Goal: Transaction & Acquisition: Obtain resource

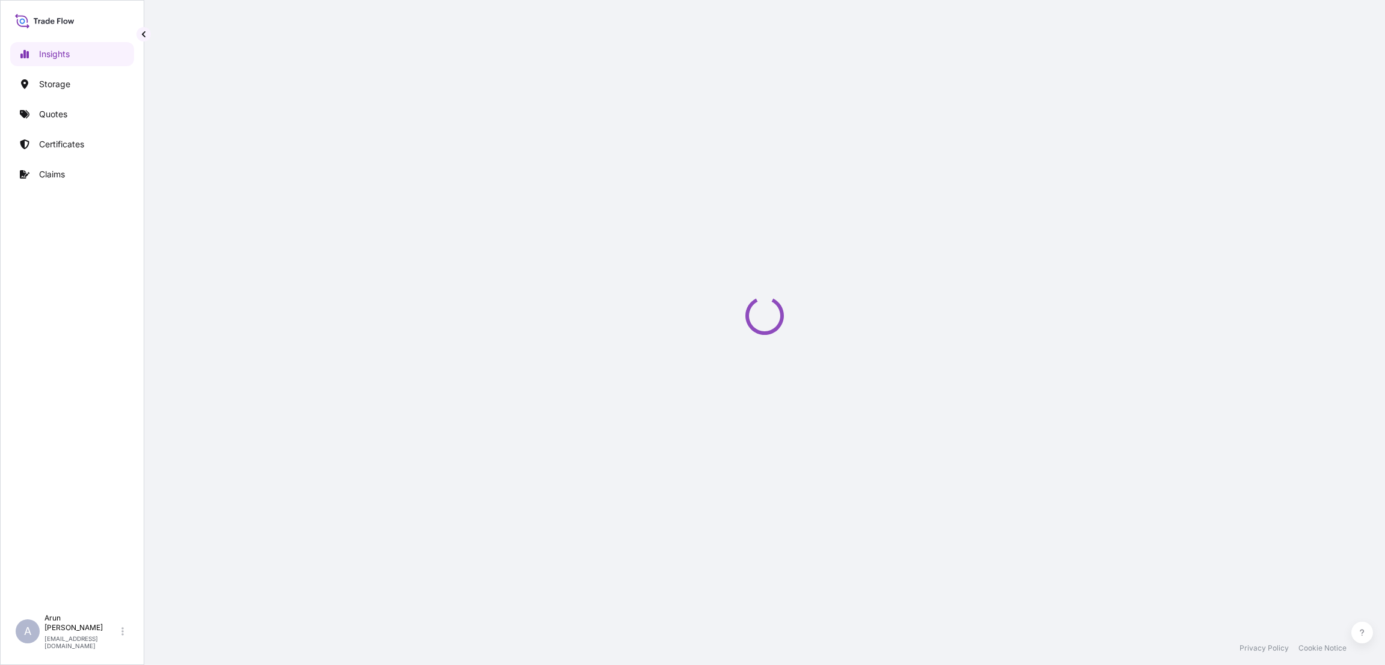
select select "2025"
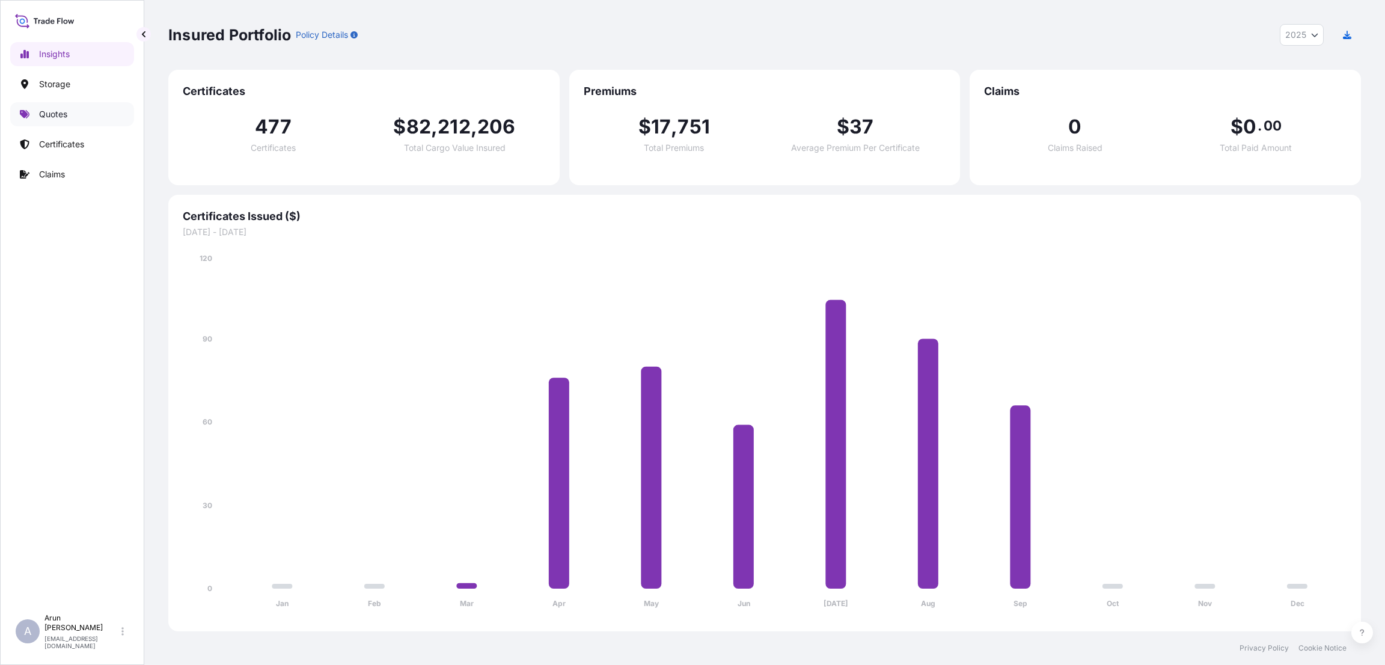
click at [75, 112] on link "Quotes" at bounding box center [72, 114] width 124 height 24
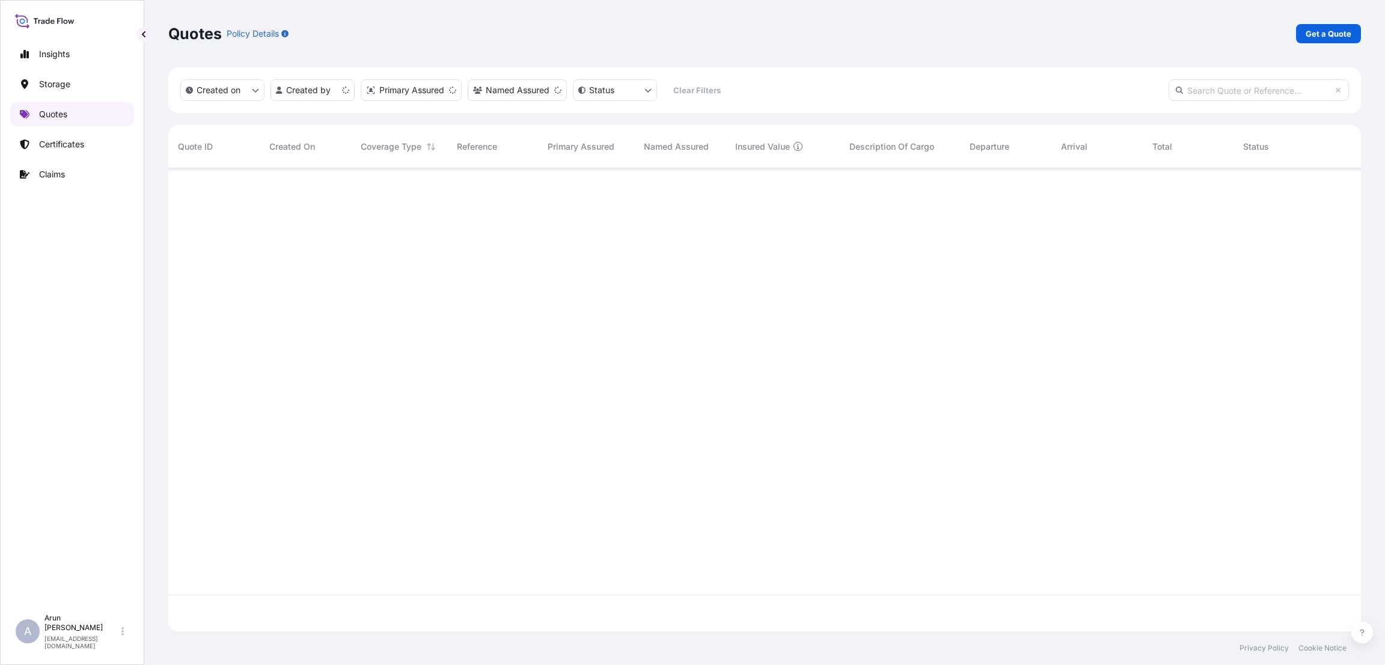
scroll to position [456, 1179]
click at [1330, 35] on p "Get a Quote" at bounding box center [1329, 34] width 46 height 12
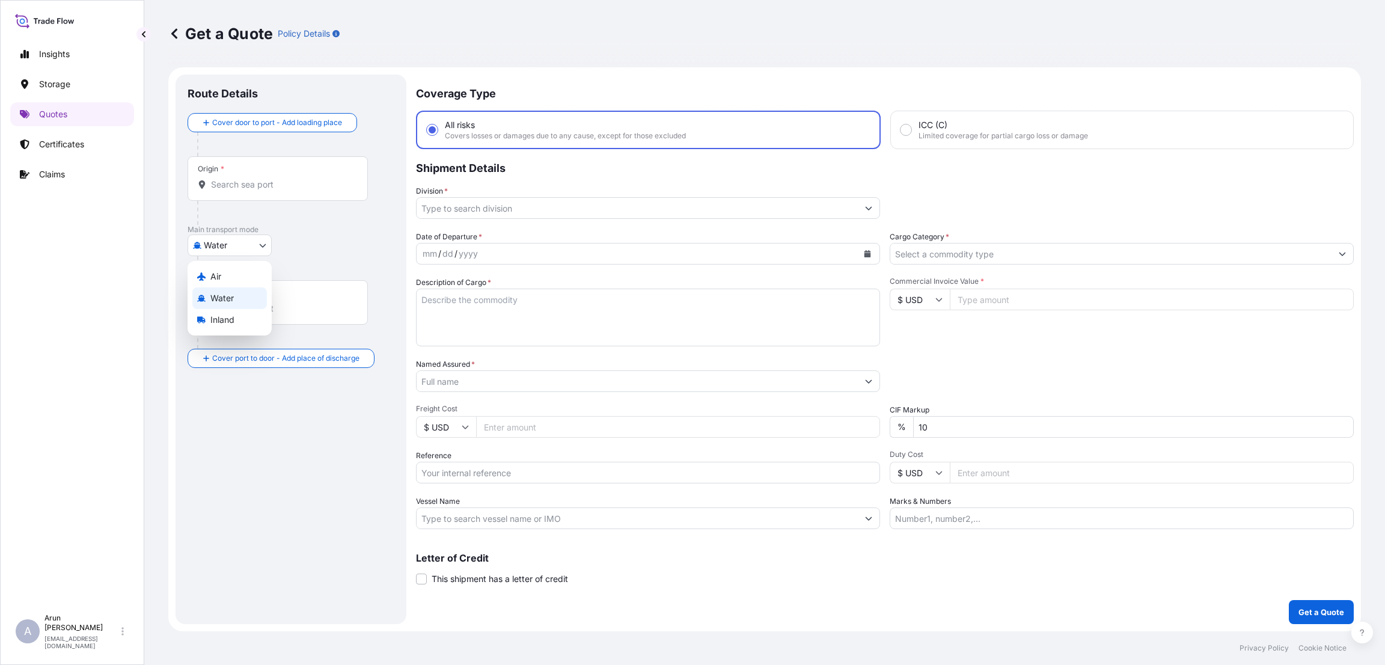
click at [266, 243] on body "Insights Storage Quotes Certificates Claims A [PERSON_NAME] [PERSON_NAME][EMAIL…" at bounding box center [692, 332] width 1385 height 665
click at [233, 323] on span "Inland" at bounding box center [222, 320] width 24 height 12
select select "Inland"
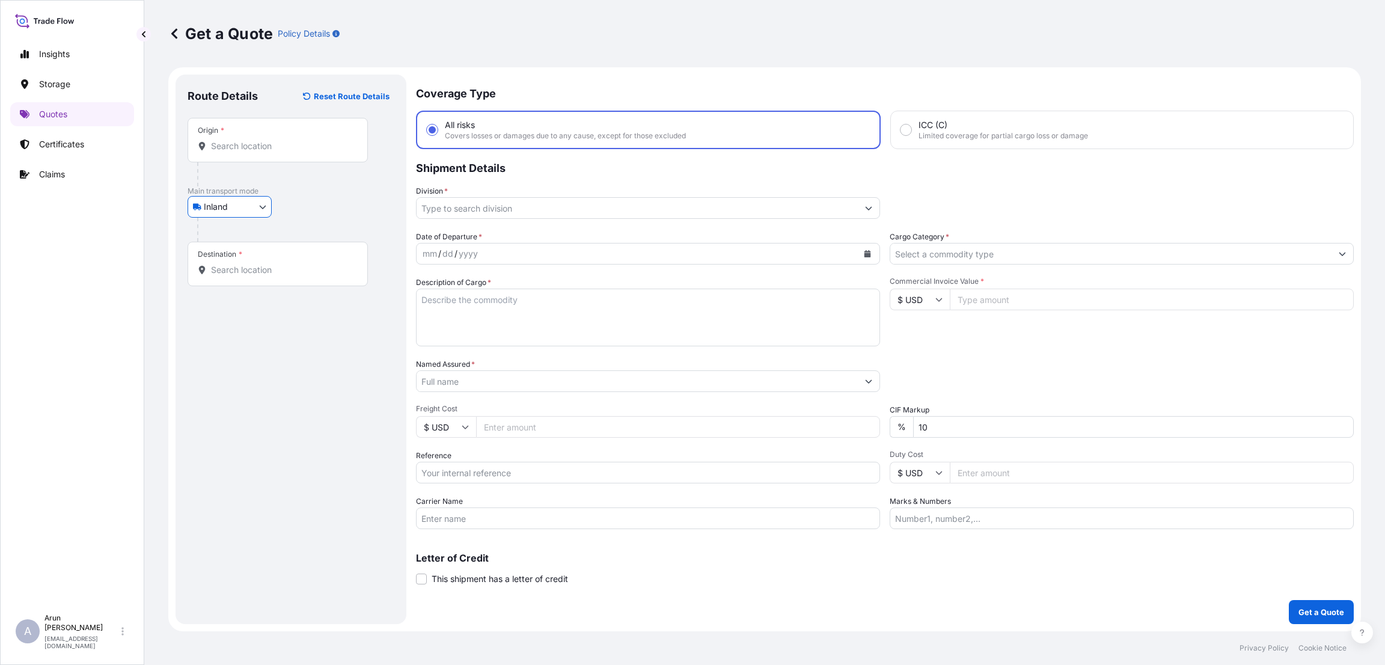
click at [233, 151] on input "Origin *" at bounding box center [282, 146] width 142 height 12
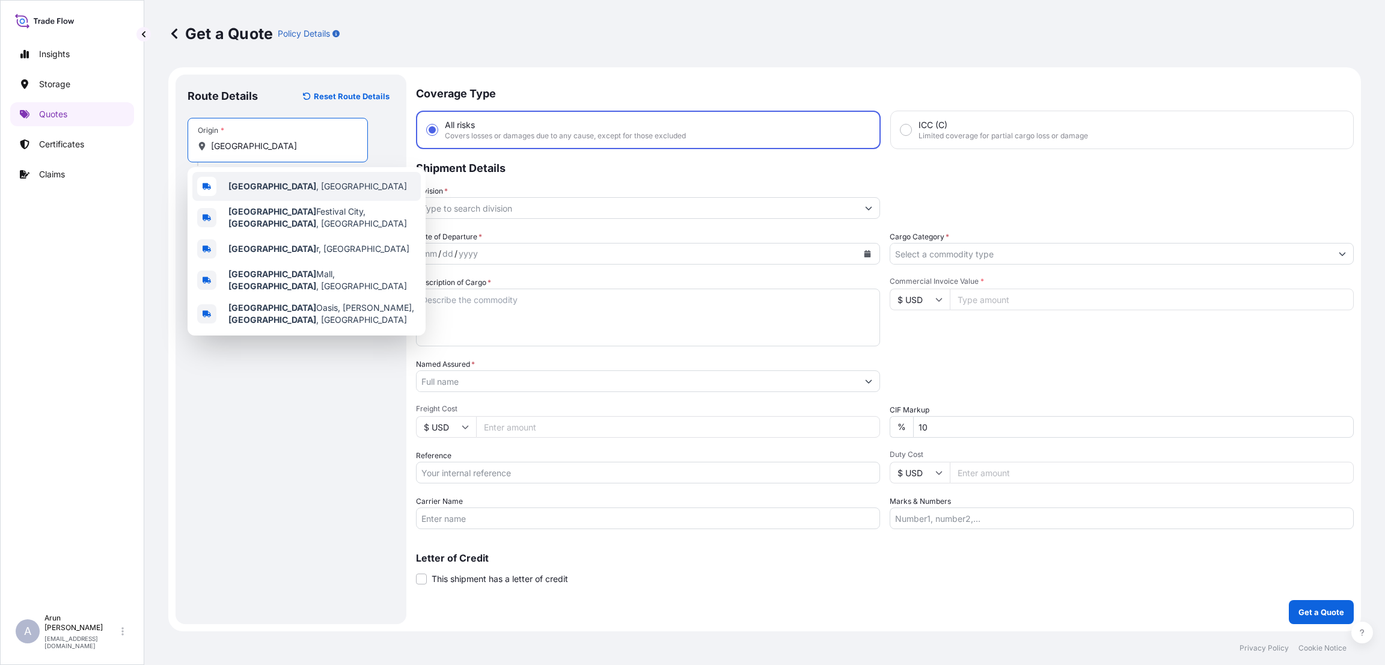
click at [251, 175] on div "[GEOGRAPHIC_DATA] , [GEOGRAPHIC_DATA]" at bounding box center [306, 186] width 228 height 29
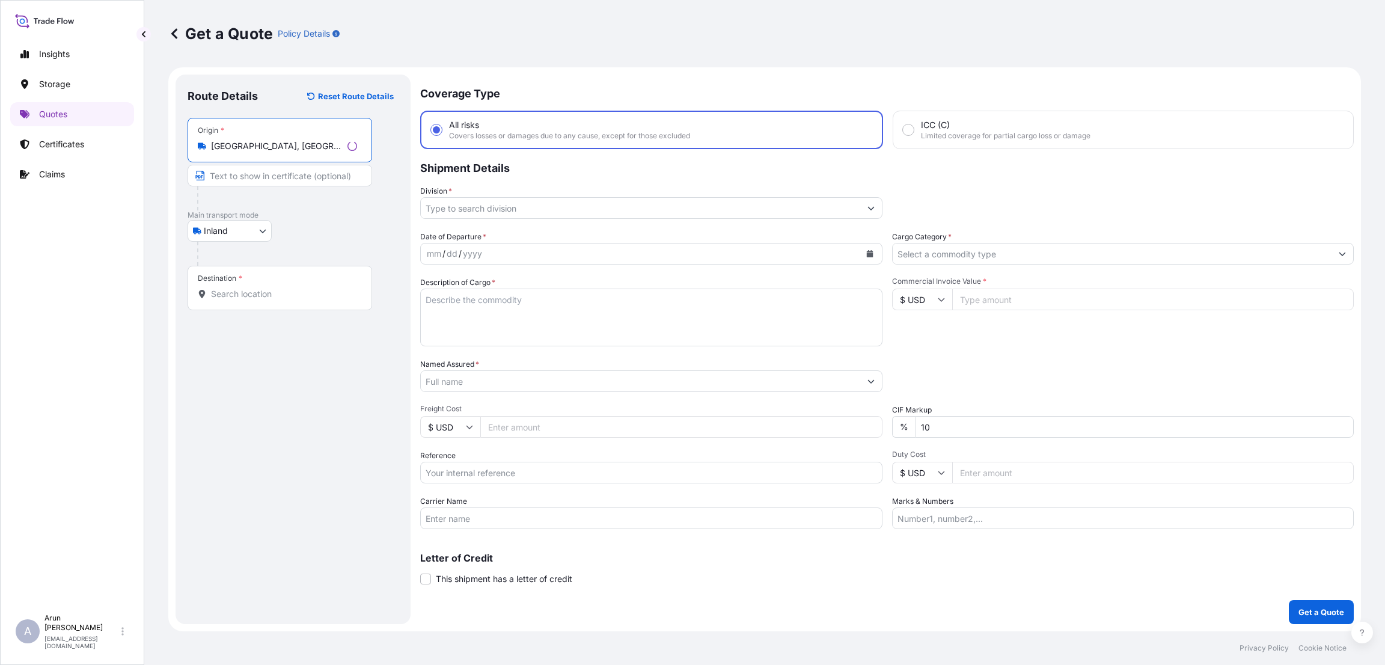
type input "[GEOGRAPHIC_DATA], [GEOGRAPHIC_DATA]"
click at [260, 290] on input "Destination *" at bounding box center [284, 294] width 146 height 12
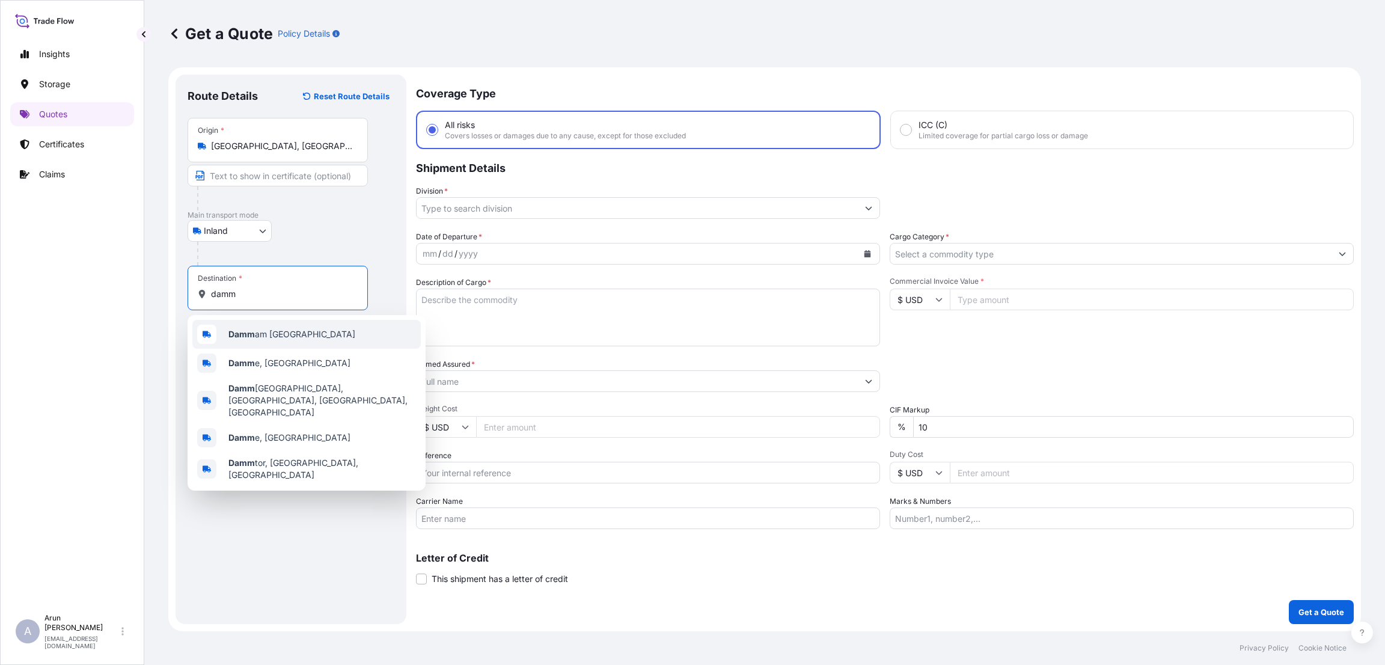
click at [260, 330] on span "Damm am [GEOGRAPHIC_DATA]" at bounding box center [291, 334] width 127 height 12
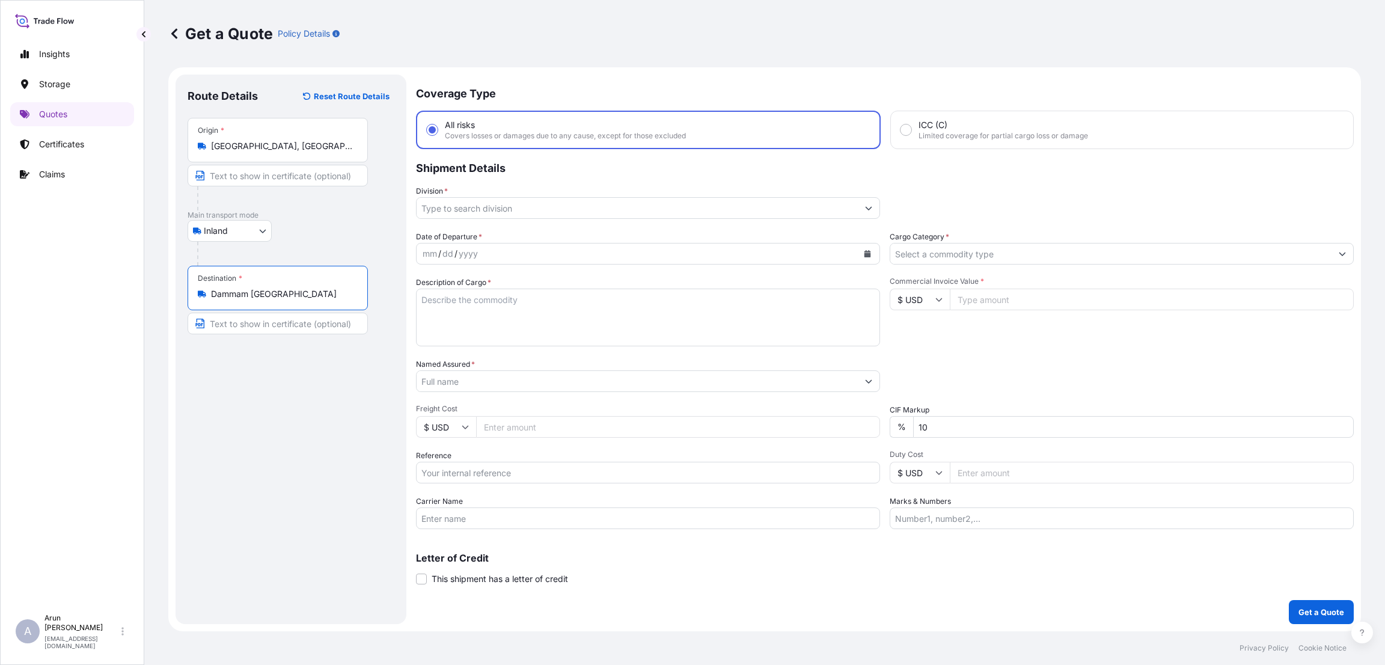
type input "Dammam [GEOGRAPHIC_DATA]"
click at [251, 177] on input "Text to appear on certificate" at bounding box center [278, 176] width 180 height 22
type input "QATAR WIRE PRODUCTS CO LLC"
click at [315, 322] on input "Text to appear on certificate" at bounding box center [278, 324] width 180 height 22
type input "e"
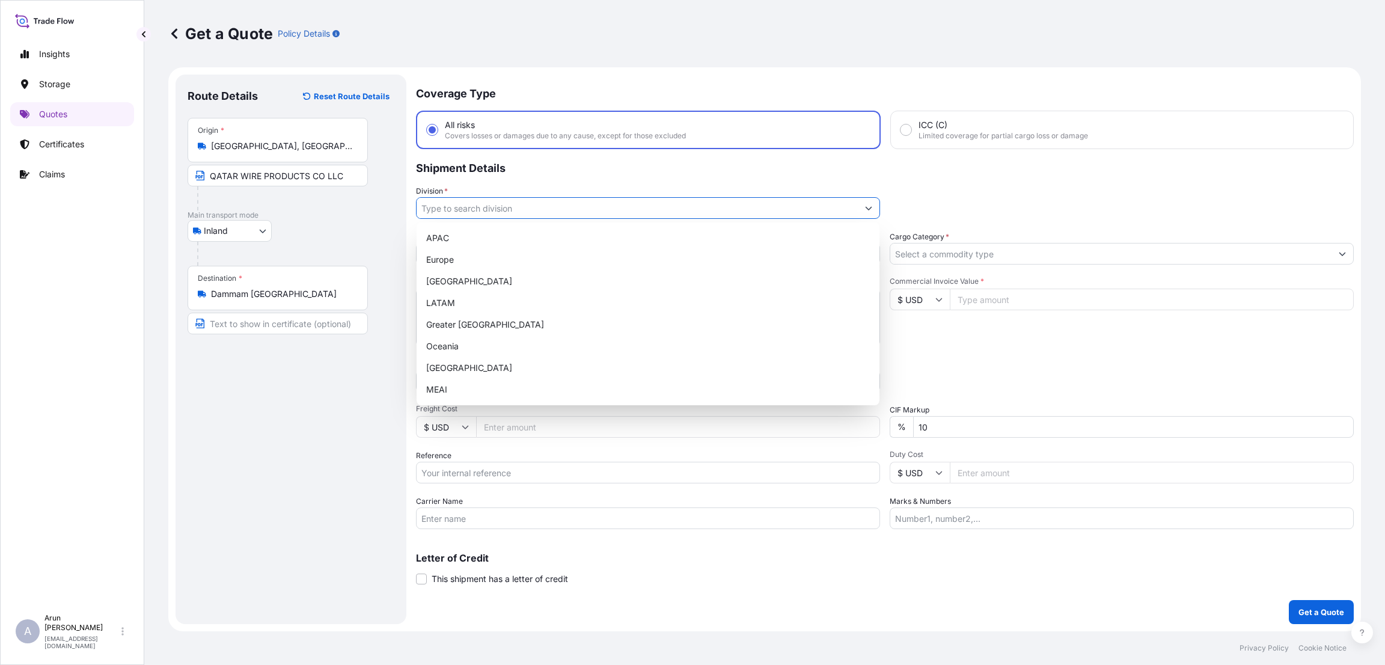
click at [657, 206] on input "Division *" at bounding box center [637, 208] width 441 height 22
click at [631, 390] on div "MEAI" at bounding box center [647, 390] width 453 height 22
type input "MEAI"
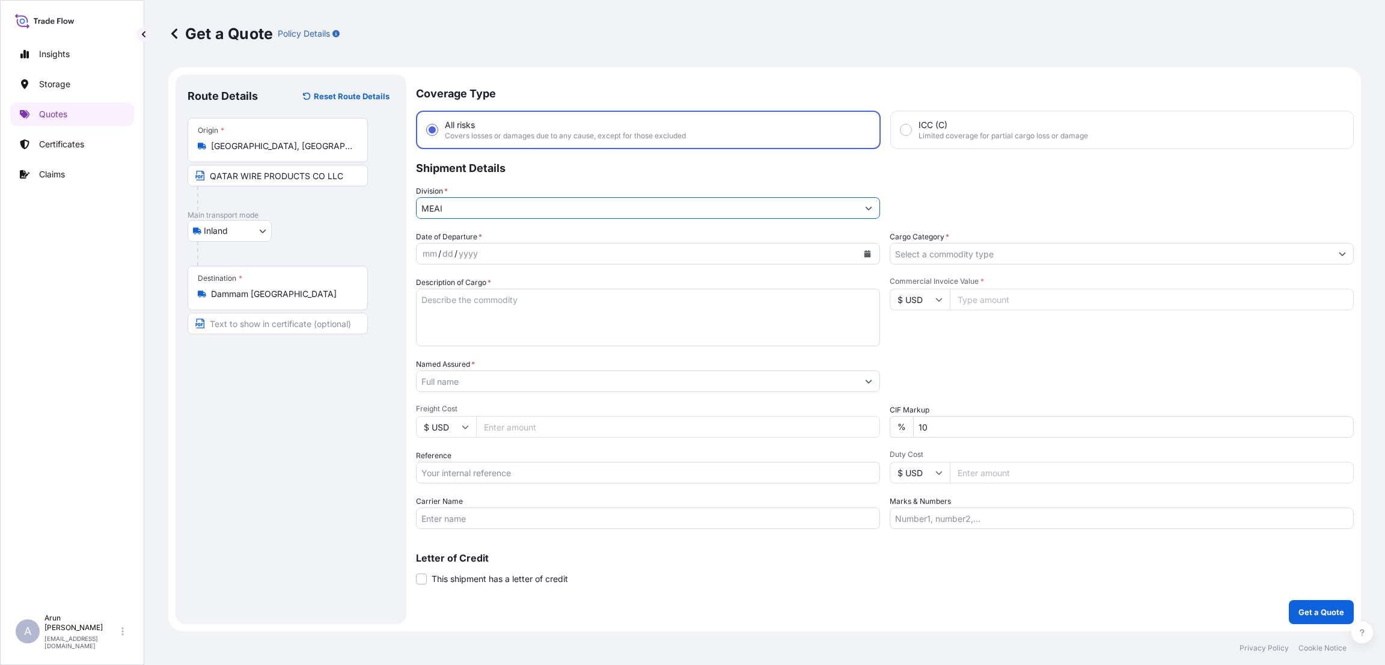
click at [867, 250] on icon "Calendar" at bounding box center [867, 253] width 7 height 7
click at [435, 403] on div "21" at bounding box center [437, 400] width 22 height 22
click at [531, 312] on textarea "Description of Cargo *" at bounding box center [648, 318] width 464 height 58
type textarea "steel wire"
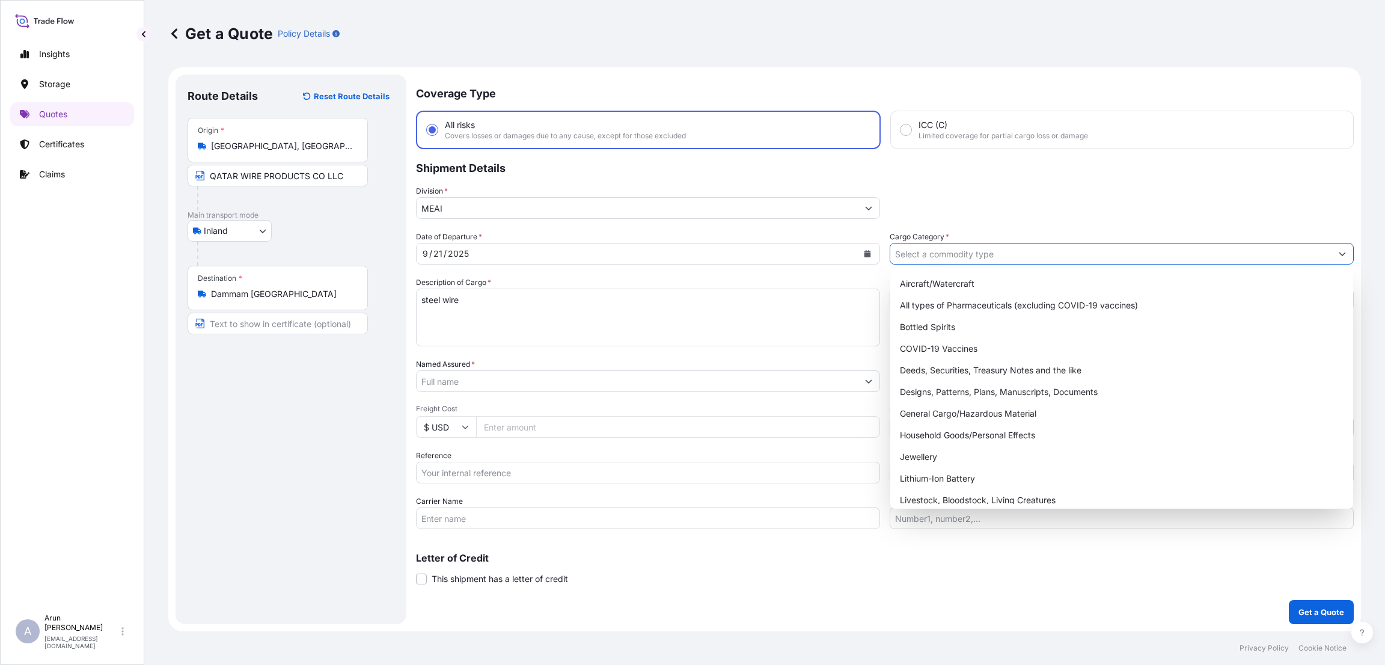
click at [976, 257] on input "Cargo Category *" at bounding box center [1110, 254] width 441 height 22
click at [958, 408] on div "General Cargo/Hazardous Material" at bounding box center [1121, 414] width 453 height 22
type input "General Cargo/Hazardous Material"
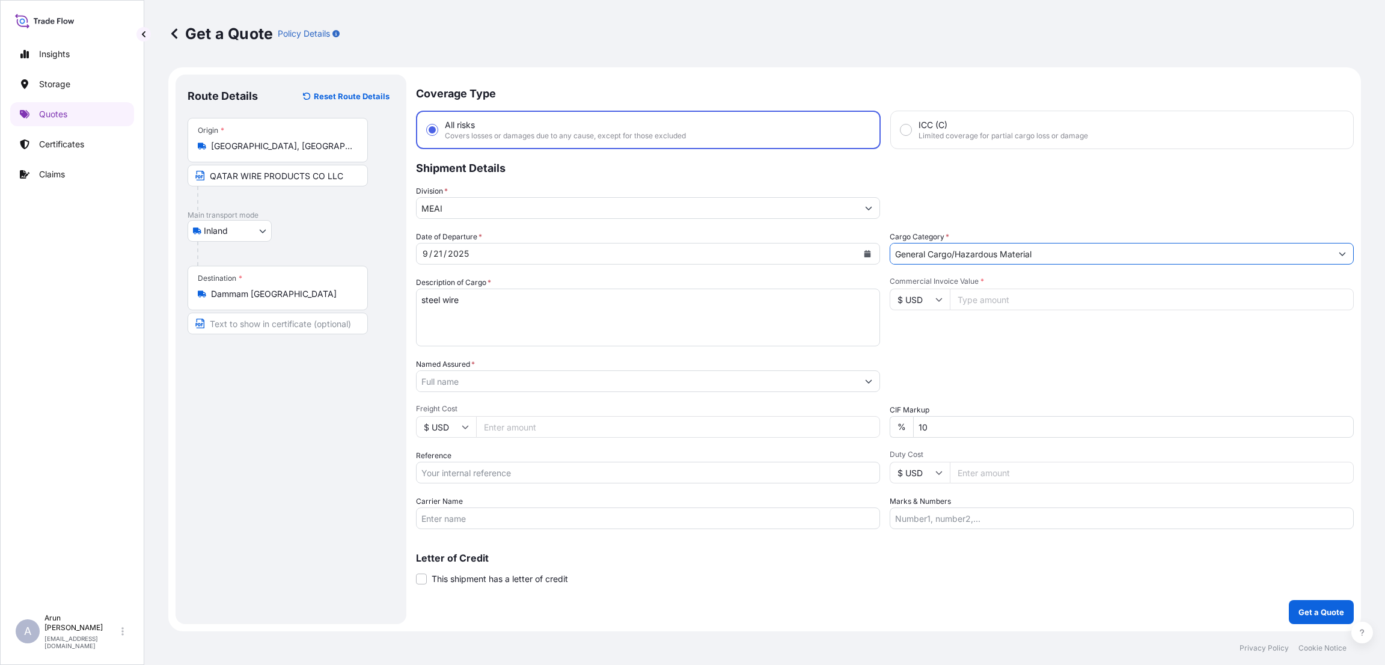
click at [986, 300] on input "Commercial Invoice Value *" at bounding box center [1152, 300] width 404 height 22
type input "20425"
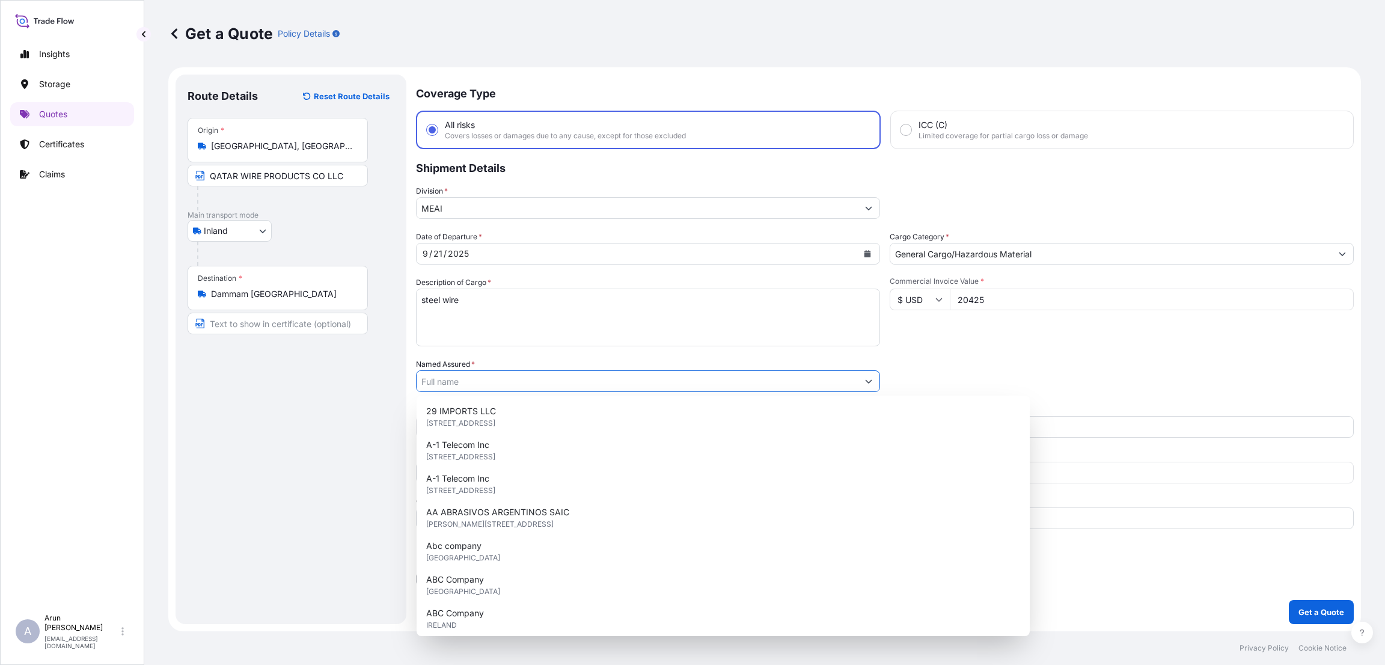
click at [477, 381] on input "Named Assured *" at bounding box center [637, 381] width 441 height 22
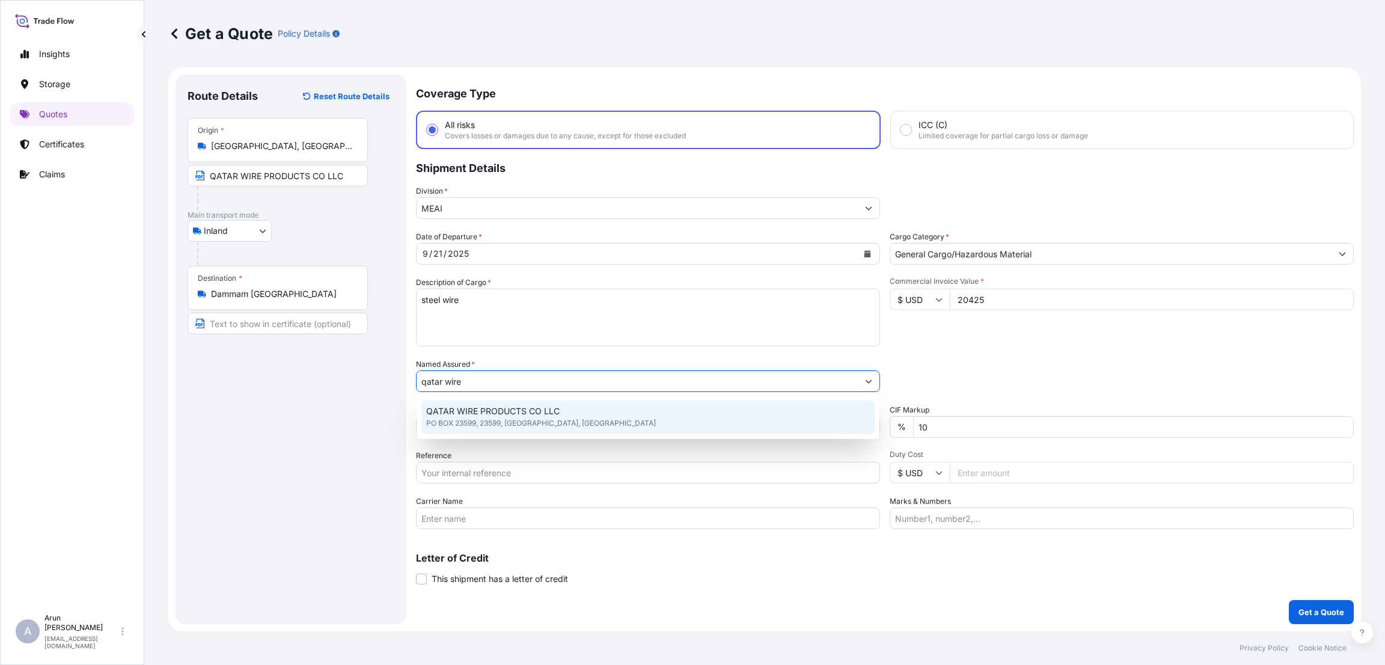
click at [533, 412] on span "QATAR WIRE PRODUCTS CO LLC" at bounding box center [492, 411] width 133 height 12
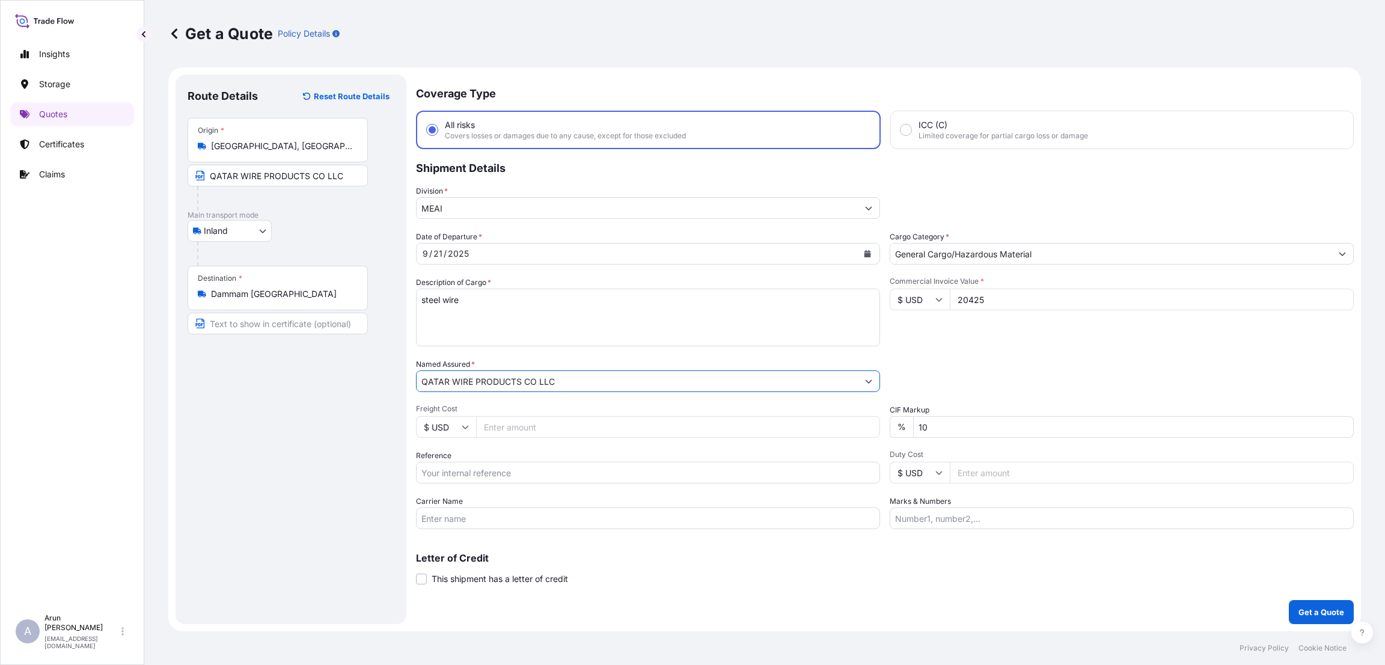
type input "QATAR WIRE PRODUCTS CO LLC"
drag, startPoint x: 940, startPoint y: 429, endPoint x: 873, endPoint y: 425, distance: 66.3
click at [873, 425] on div "Date of Departure * [DATE] Cargo Category * General Cargo/Hazardous Material De…" at bounding box center [885, 380] width 938 height 298
type input "0"
click at [531, 423] on input "Freight Cost" at bounding box center [678, 427] width 404 height 22
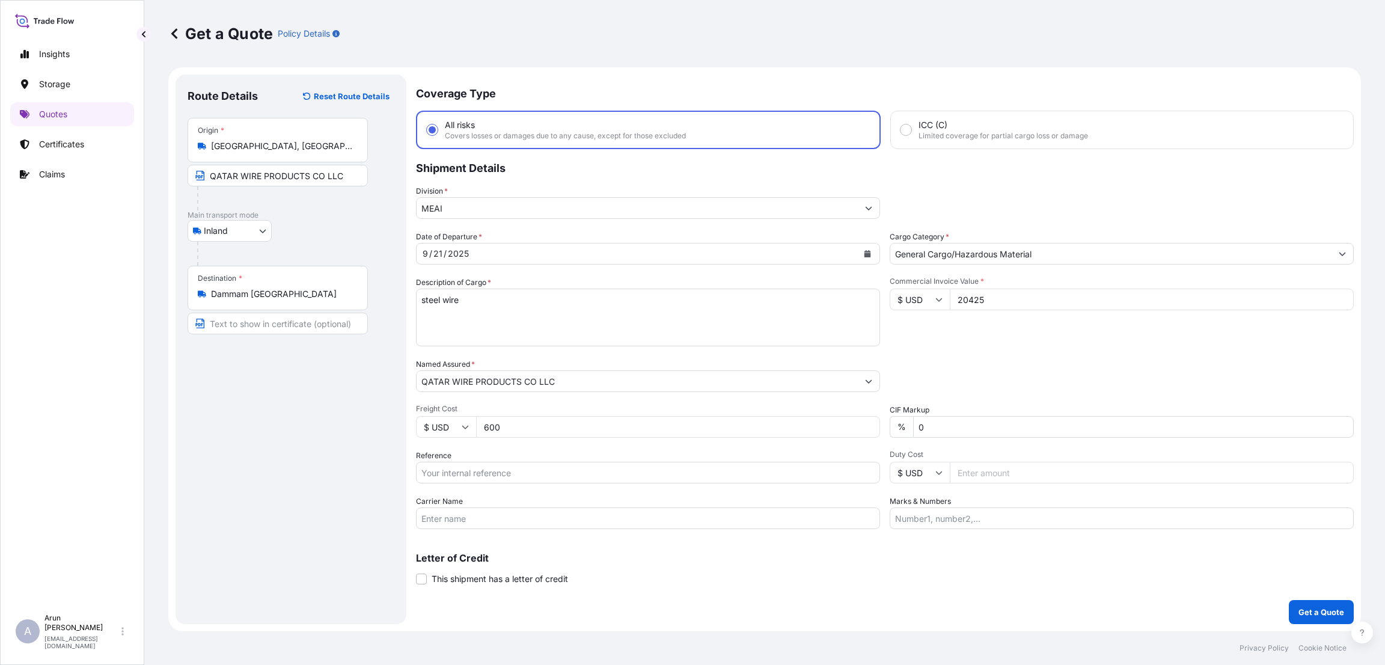
type input "600"
click at [560, 494] on div "Date of Departure * [DATE] Cargo Category * General Cargo/Hazardous Material De…" at bounding box center [885, 380] width 938 height 298
click at [551, 473] on input "Reference" at bounding box center [648, 473] width 464 height 22
type input "QA1001045805"
click at [925, 522] on input "Marks & Numbers" at bounding box center [1122, 518] width 464 height 22
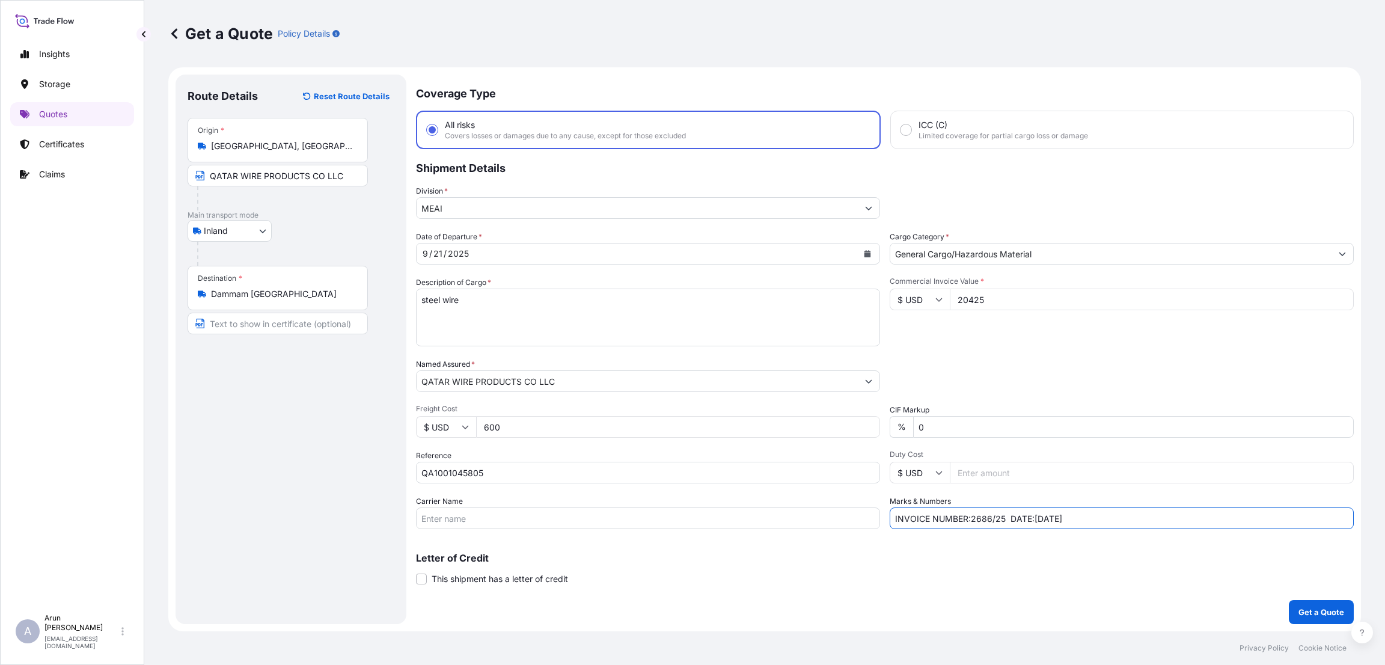
type input "INVOICE NUMBER:2686/25 DATE:[DATE]"
click at [347, 177] on input "QATAR WIRE PRODUCTS CO LLC" at bounding box center [278, 176] width 180 height 22
type input "QATAR WIRE PRODUCTS CO LLC"
click at [294, 154] on div "Origin * [GEOGRAPHIC_DATA], [GEOGRAPHIC_DATA]" at bounding box center [278, 140] width 180 height 44
click at [294, 152] on input "[GEOGRAPHIC_DATA], [GEOGRAPHIC_DATA]" at bounding box center [282, 146] width 142 height 12
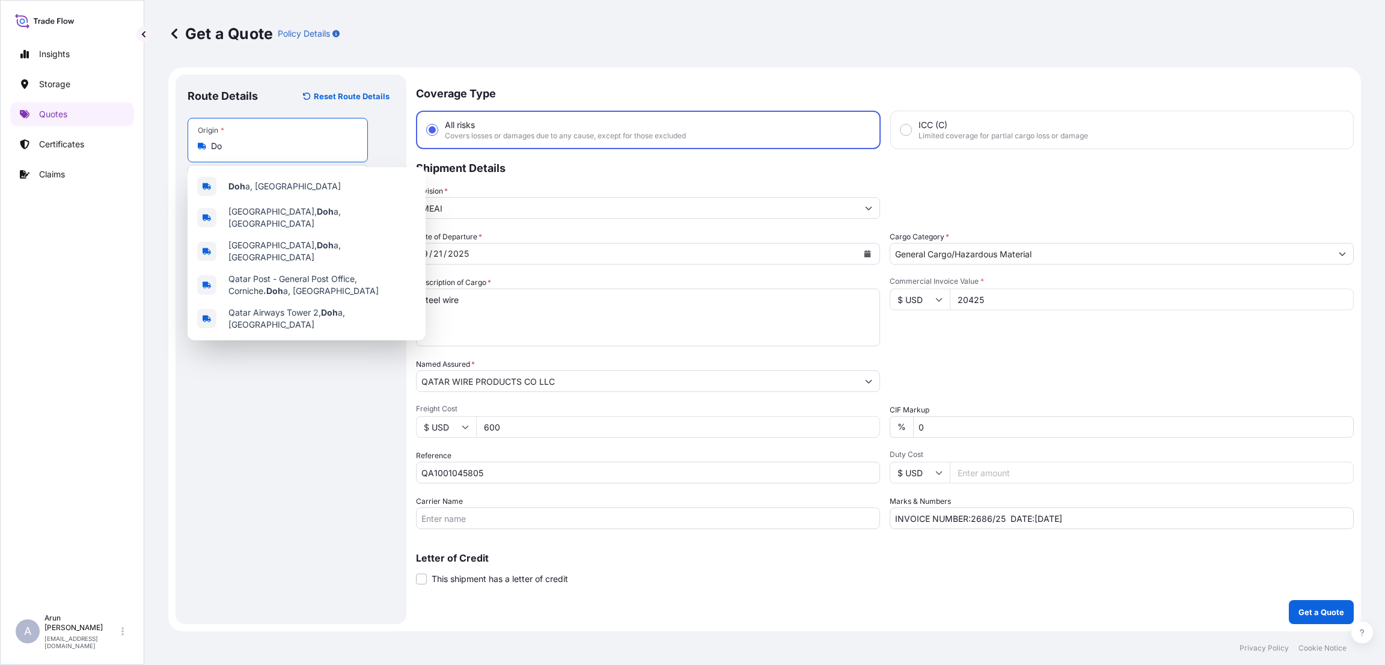
type input "D"
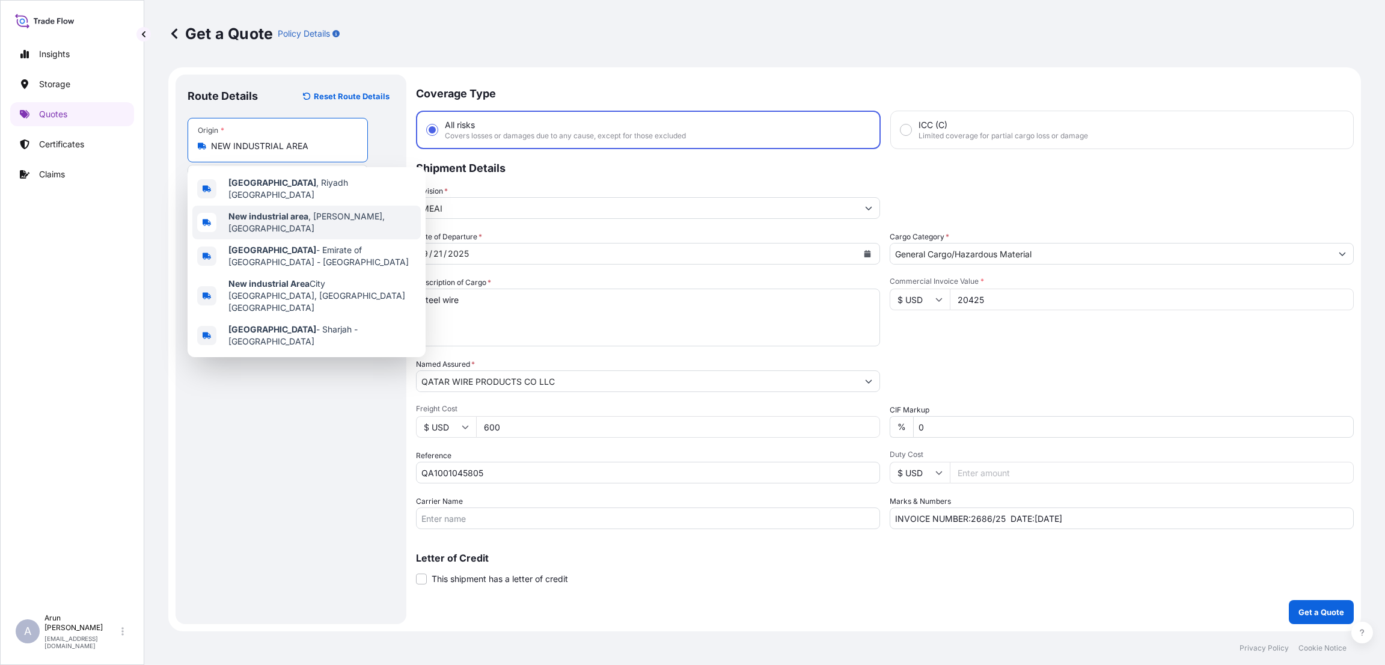
click at [296, 206] on div "New industrial area , [GEOGRAPHIC_DATA], [GEOGRAPHIC_DATA]" at bounding box center [306, 223] width 228 height 34
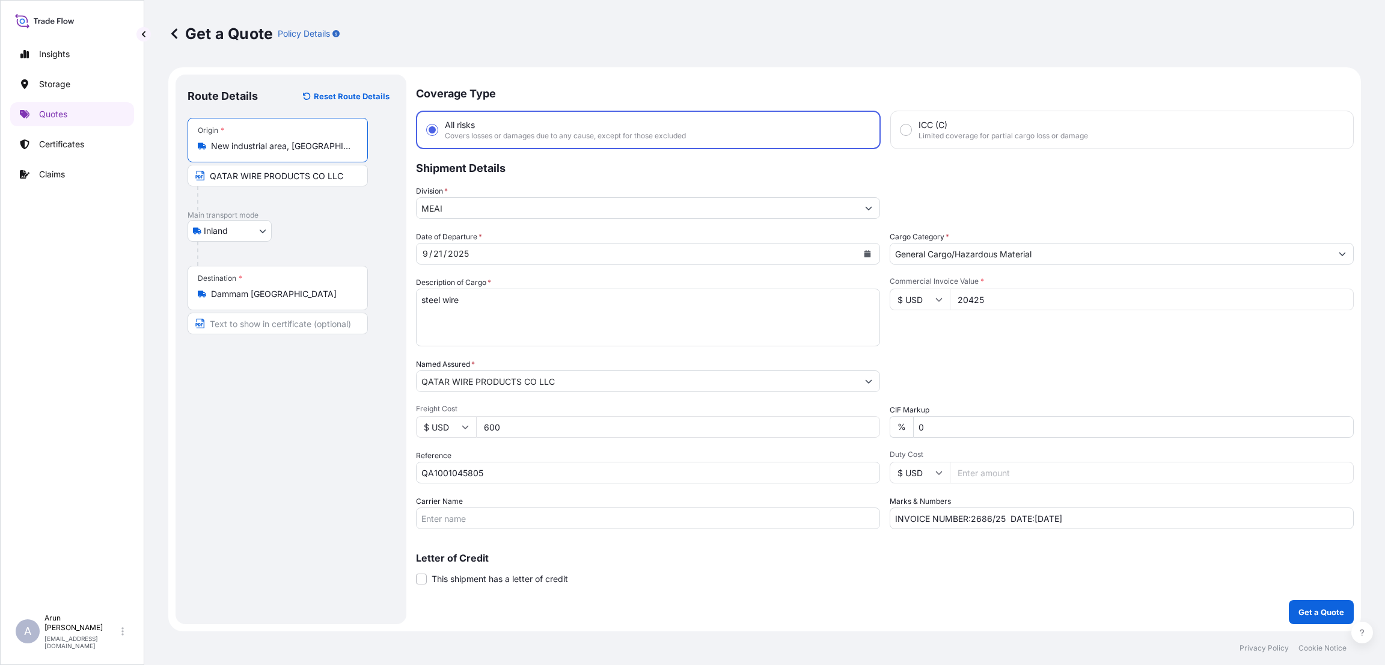
type input "New industrial area, [GEOGRAPHIC_DATA], [GEOGRAPHIC_DATA]"
click at [348, 179] on input "QATAR WIRE PRODUCTS CO LLC" at bounding box center [278, 176] width 180 height 22
type input "QATAR WIRE PRODUCTS CO LLC,NEW INDUSTRIAL AREA,[GEOGRAPHIC_DATA]"
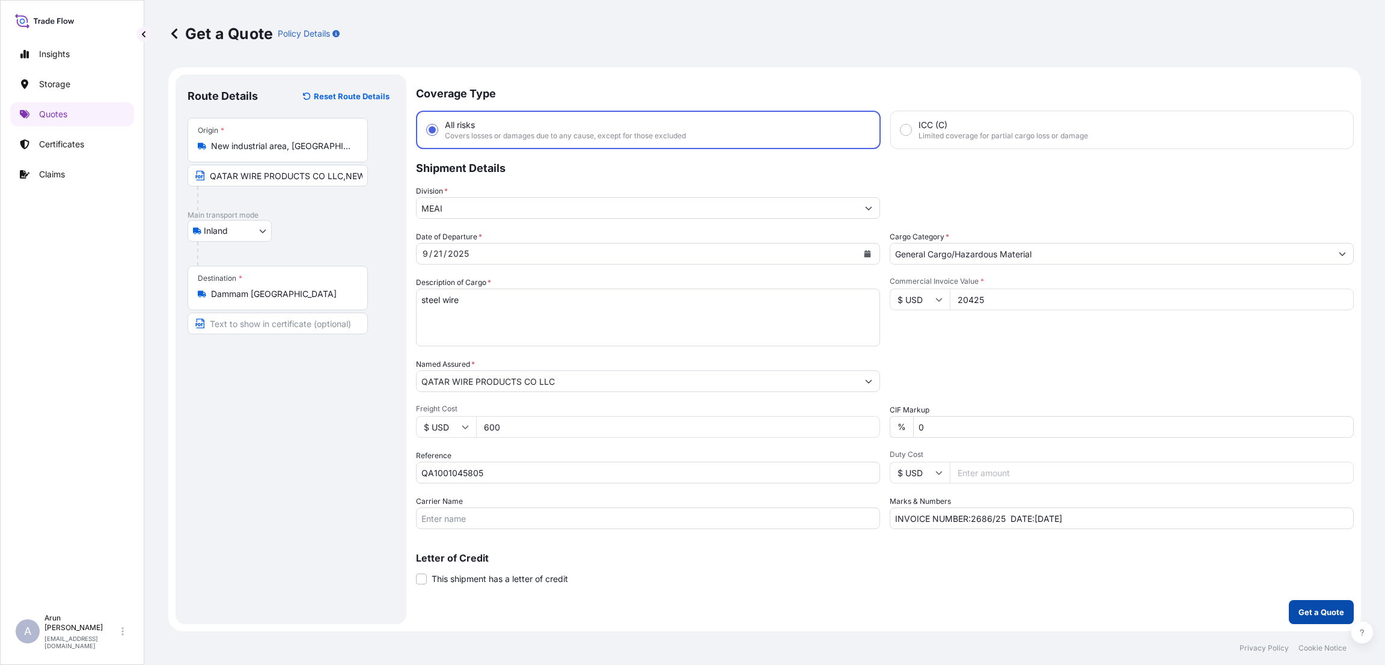
click at [1308, 604] on button "Get a Quote" at bounding box center [1321, 612] width 65 height 24
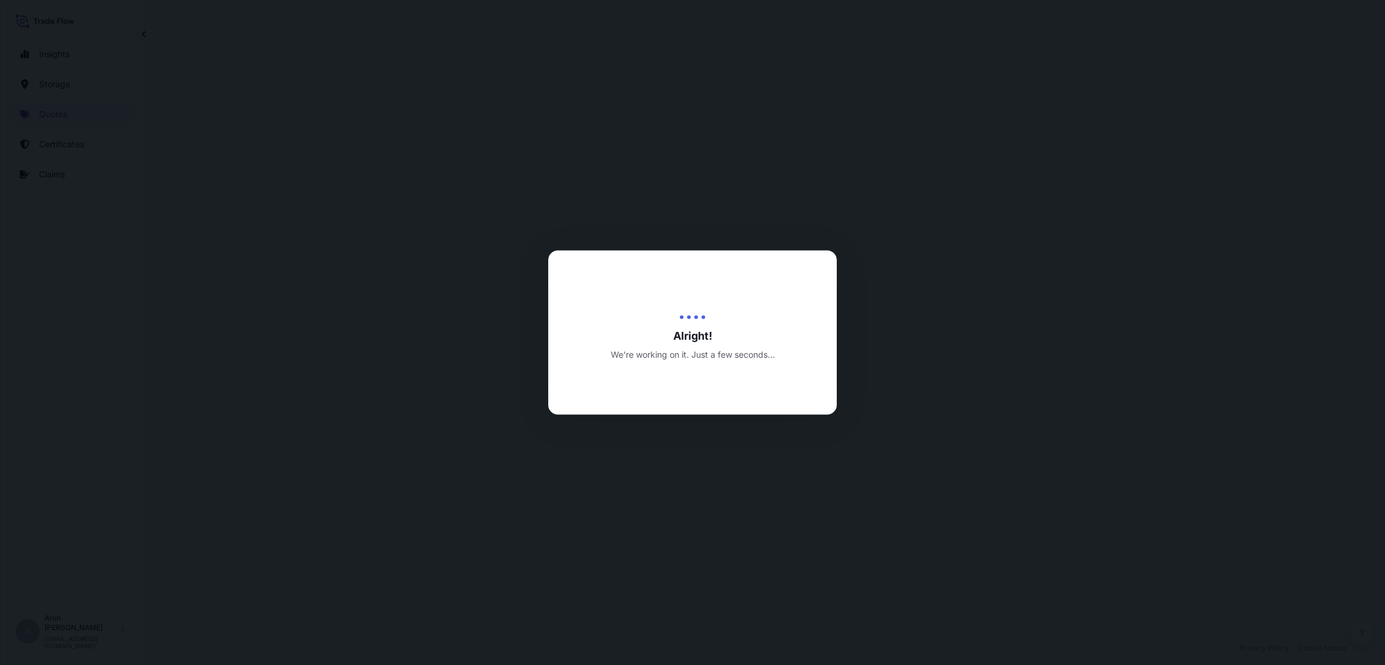
select select "Inland"
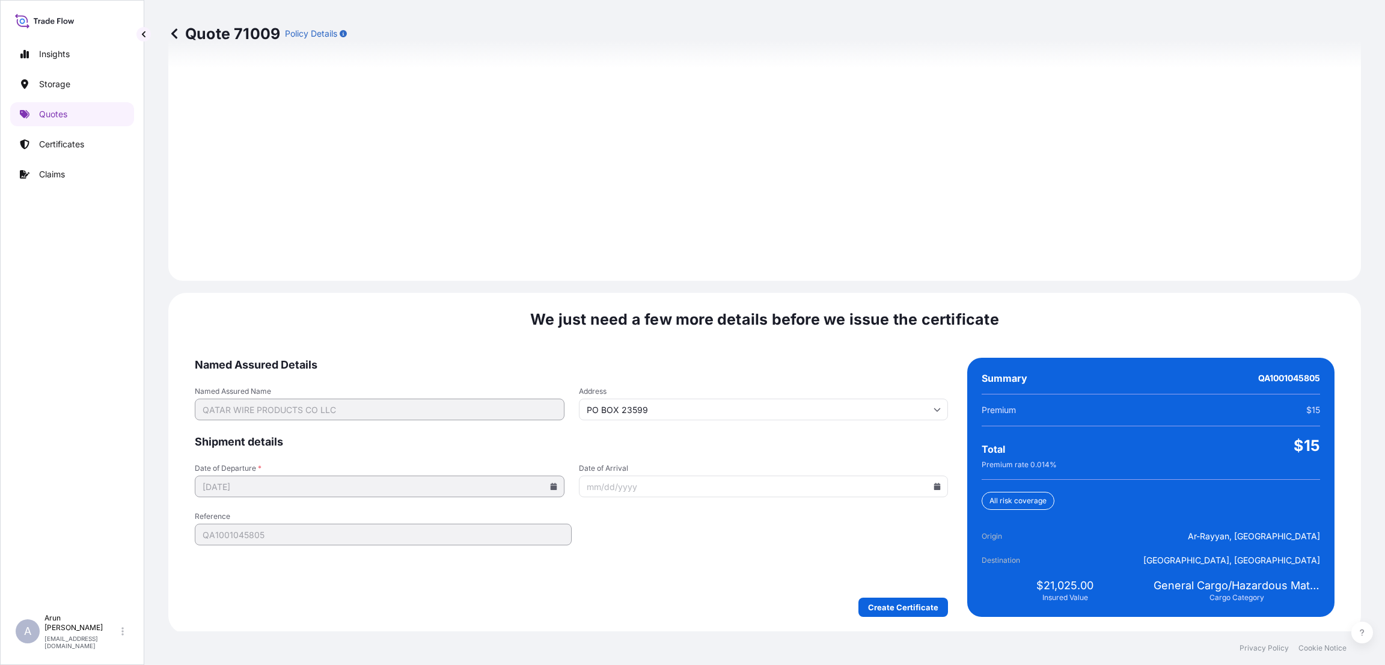
scroll to position [1613, 0]
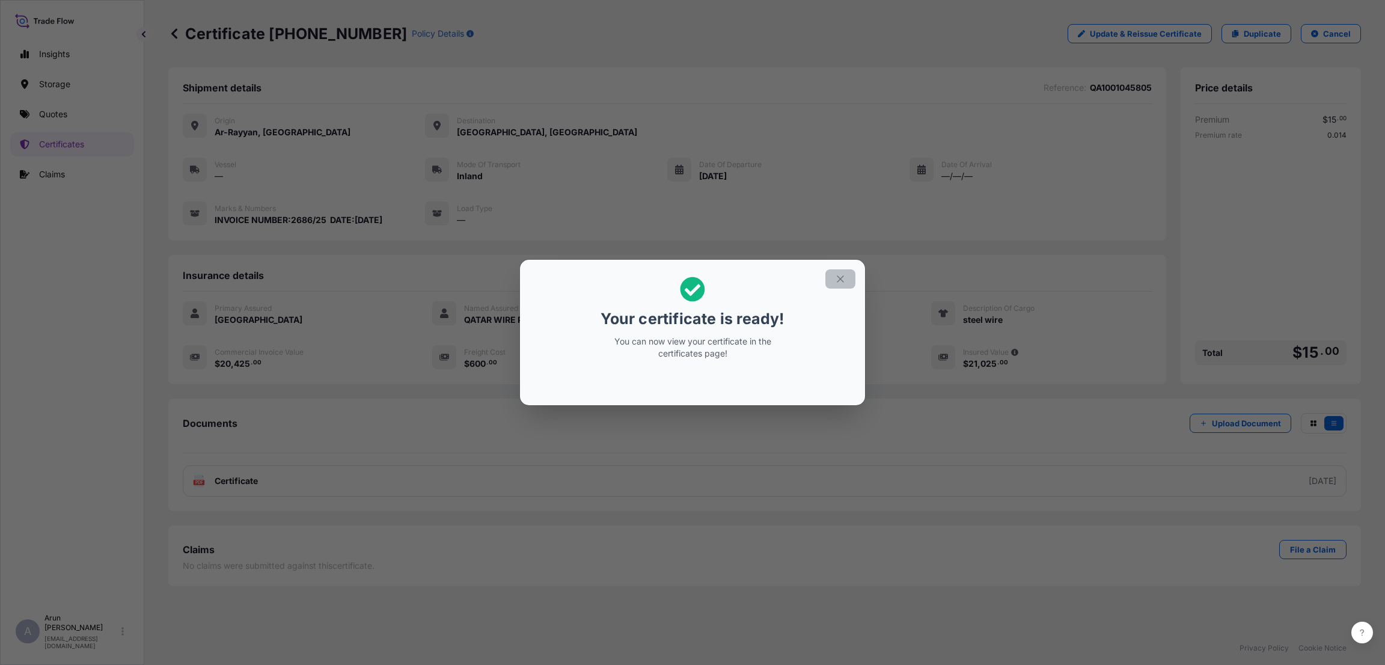
click at [838, 276] on icon "button" at bounding box center [840, 279] width 11 height 11
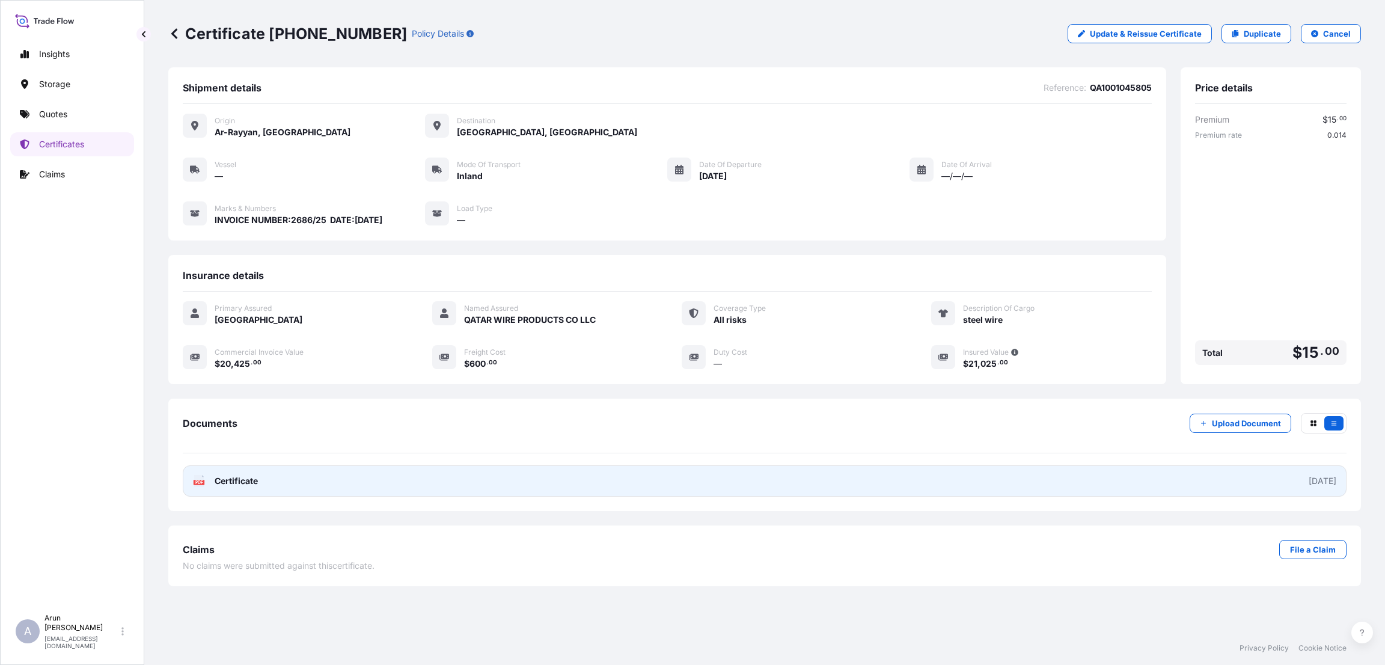
click at [769, 489] on link "PDF Certificate [DATE]" at bounding box center [765, 480] width 1164 height 31
